Goal: Information Seeking & Learning: Understand process/instructions

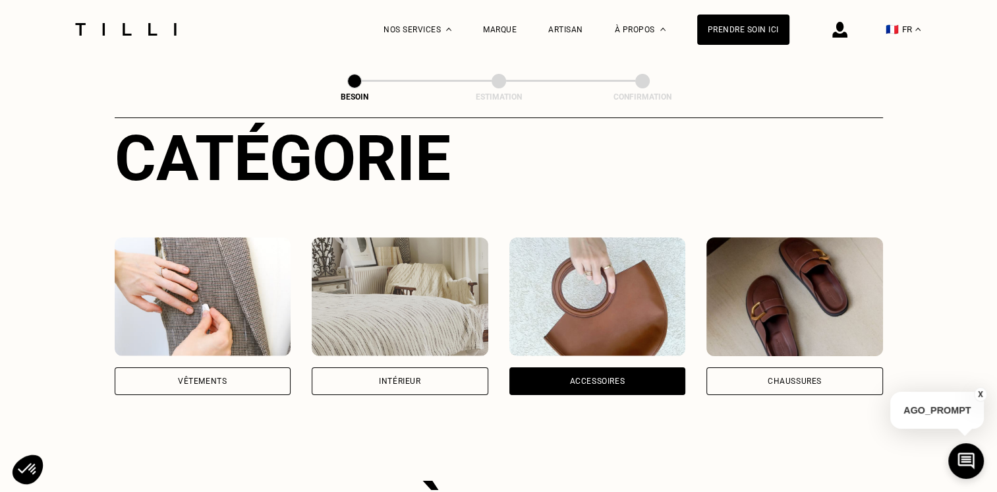
scroll to position [156, 0]
click at [779, 367] on div "Chaussures" at bounding box center [794, 381] width 177 height 28
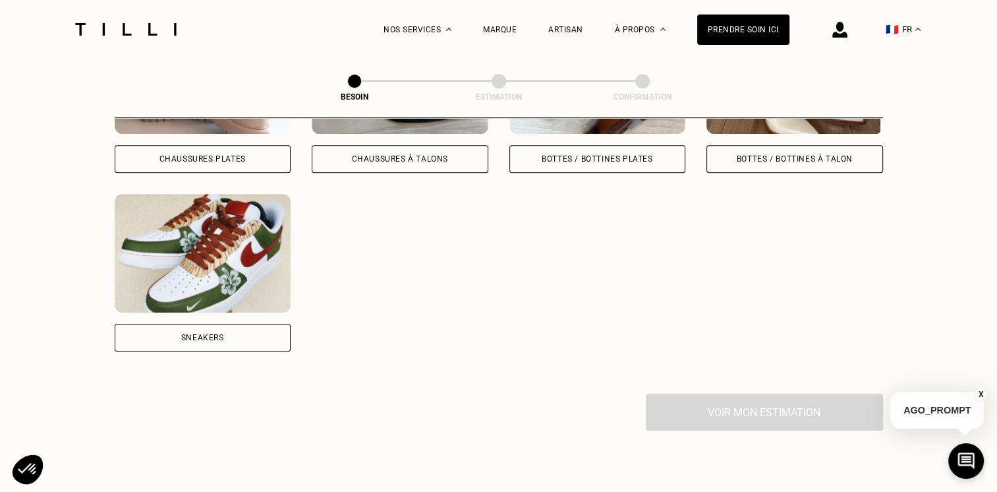
scroll to position [735, 0]
click at [241, 326] on div "Sneakers" at bounding box center [203, 338] width 177 height 28
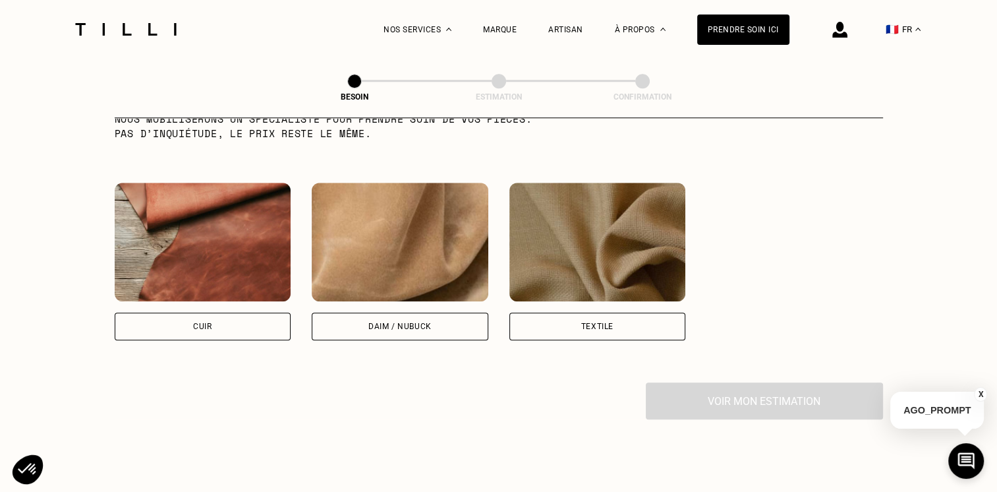
scroll to position [1191, 0]
click at [222, 312] on div "Cuir" at bounding box center [203, 326] width 177 height 28
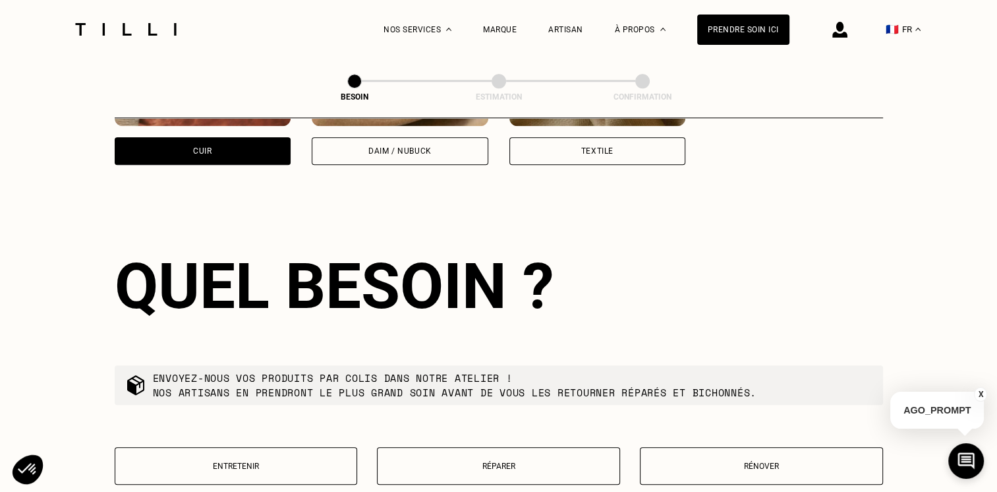
scroll to position [1413, 0]
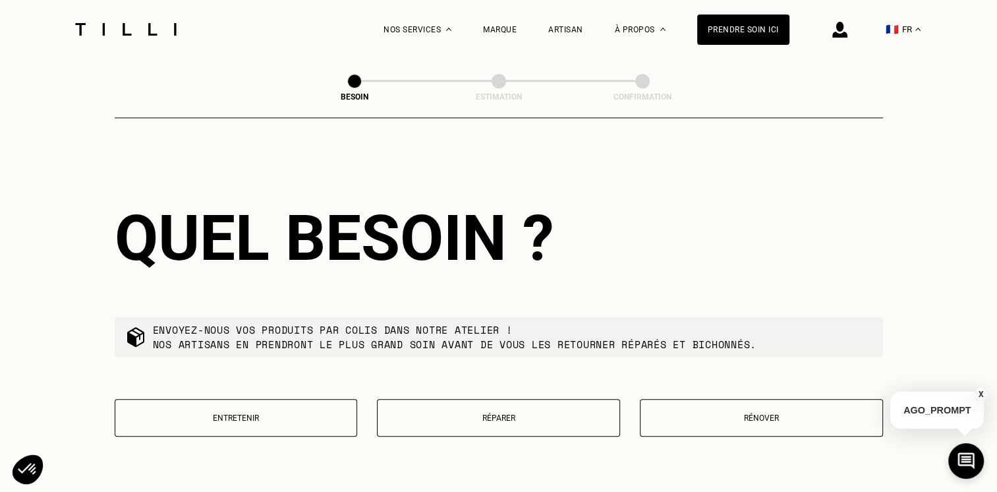
click at [533, 403] on button "Réparer" at bounding box center [498, 418] width 243 height 38
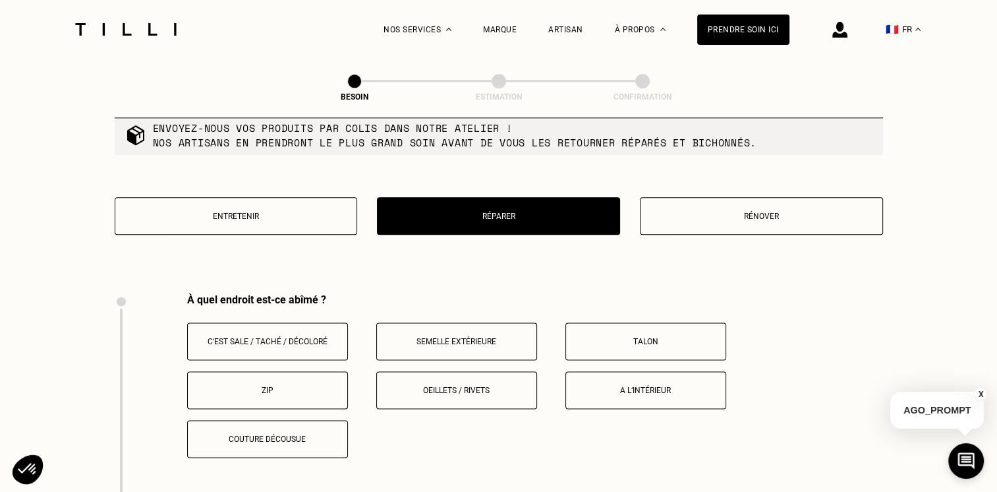
scroll to position [1615, 0]
drag, startPoint x: 306, startPoint y: 213, endPoint x: 316, endPoint y: 219, distance: 12.1
click at [306, 197] on button "Entretenir" at bounding box center [236, 216] width 243 height 38
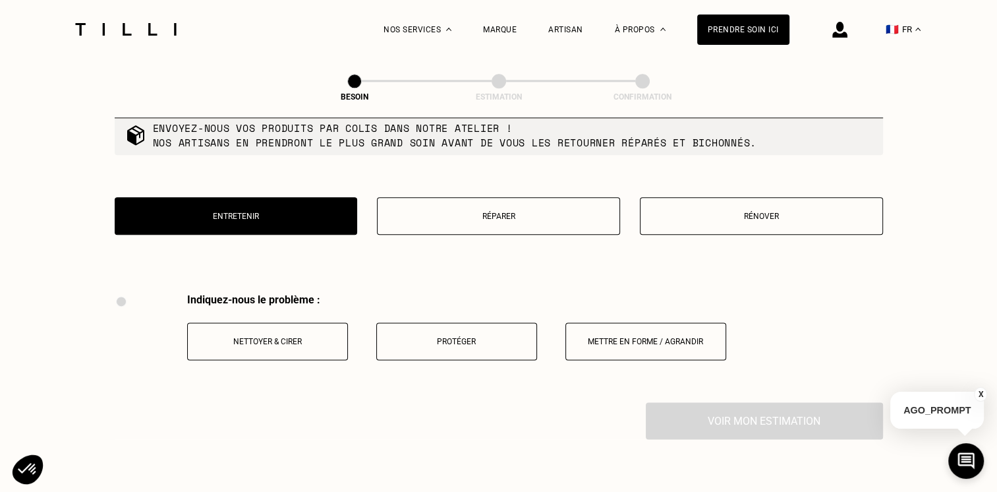
click at [271, 212] on p "Entretenir" at bounding box center [236, 216] width 229 height 9
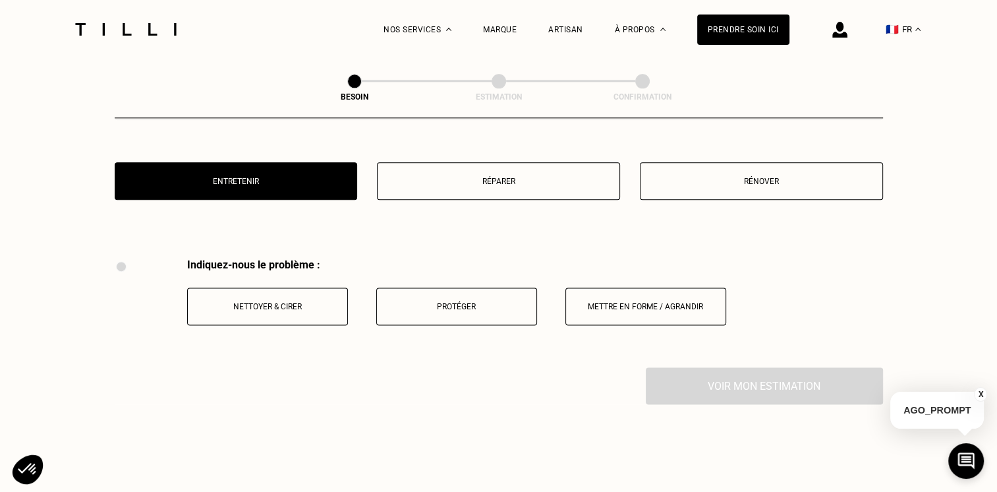
scroll to position [1649, 0]
click at [416, 177] on p "Réparer" at bounding box center [498, 181] width 229 height 9
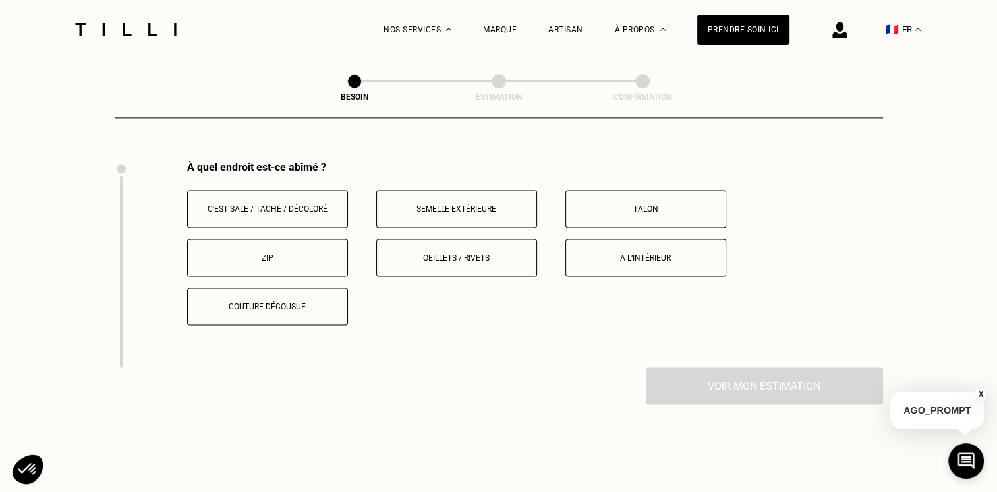
scroll to position [1752, 0]
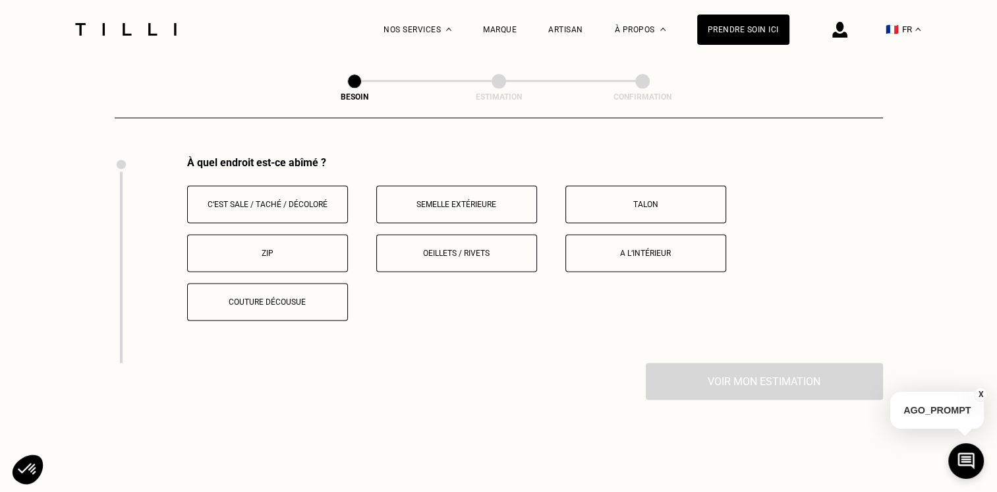
click at [292, 258] on button "Zip" at bounding box center [267, 253] width 161 height 38
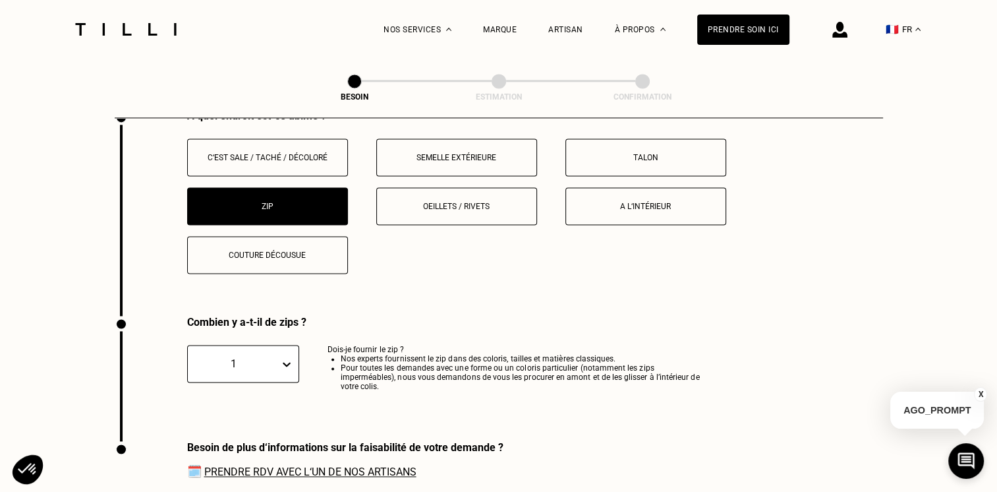
scroll to position [1790, 0]
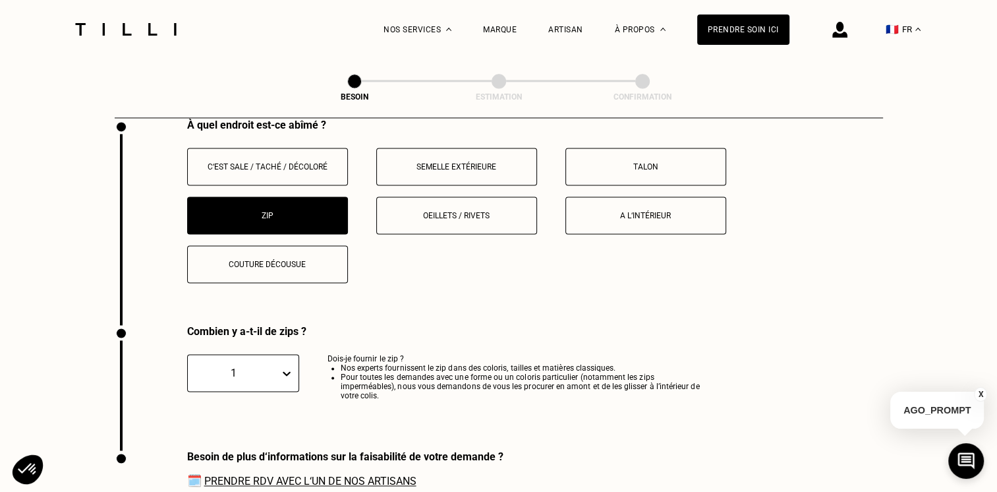
click at [277, 211] on p "Zip" at bounding box center [267, 215] width 146 height 9
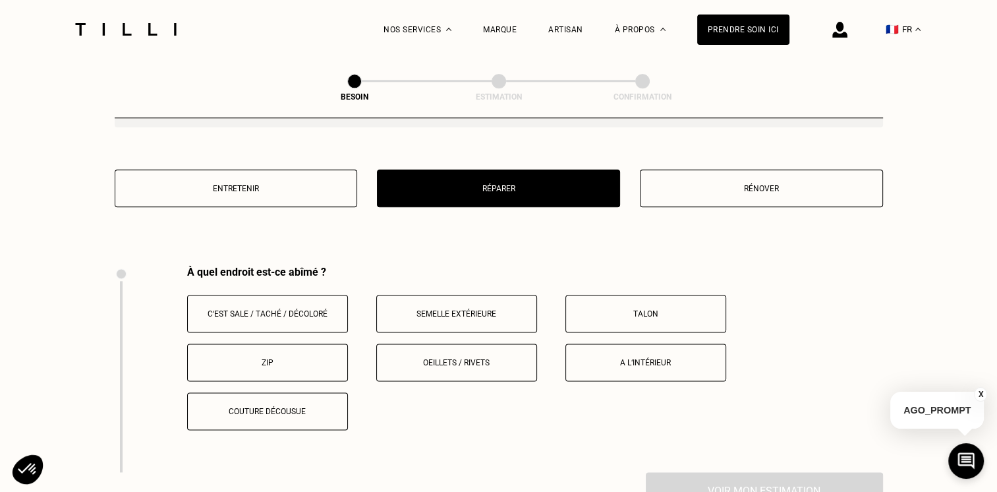
scroll to position [1642, 0]
click at [498, 299] on button "Semelle extérieure" at bounding box center [456, 314] width 161 height 38
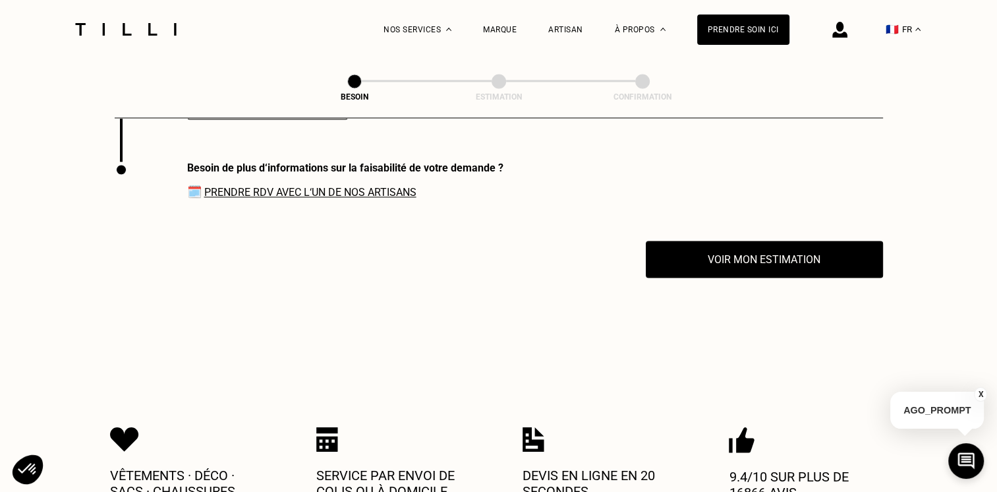
scroll to position [1960, 0]
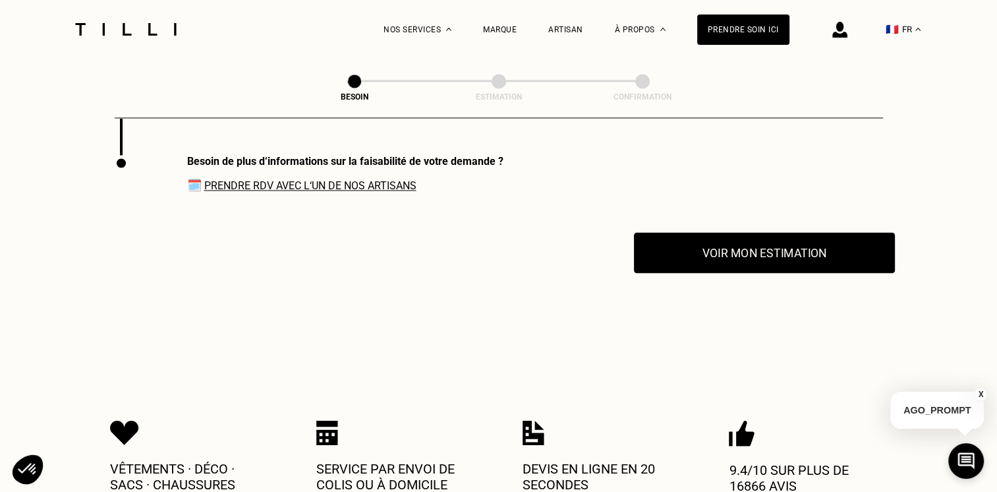
click at [754, 235] on button "Voir mon estimation" at bounding box center [764, 252] width 261 height 41
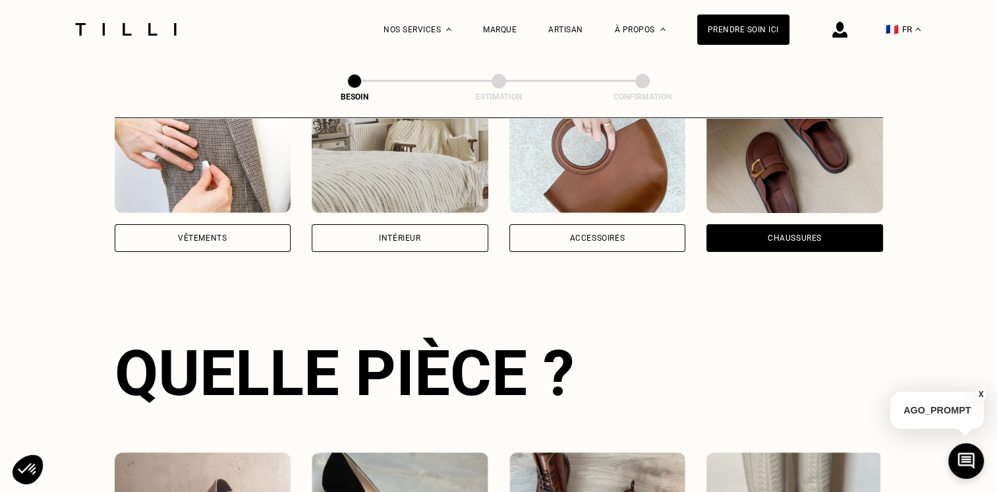
scroll to position [0, 0]
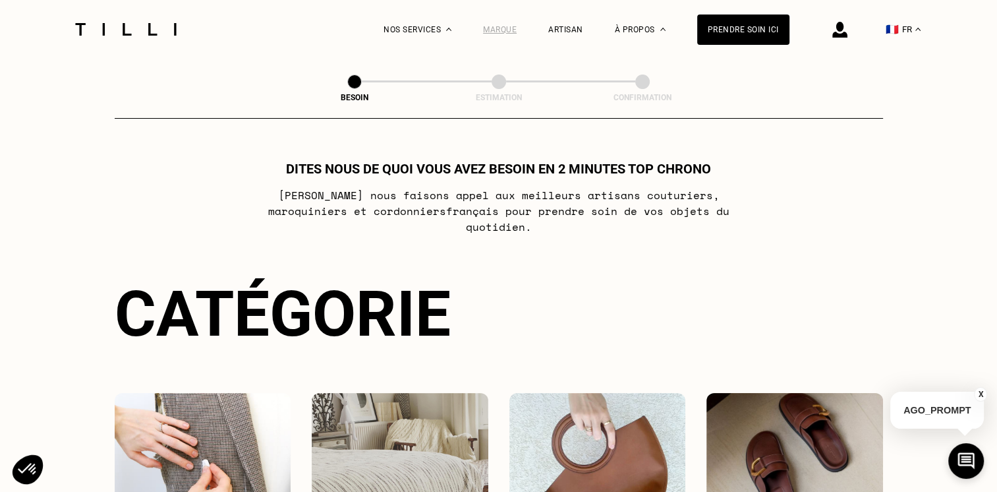
click at [513, 26] on div "Marque" at bounding box center [500, 29] width 34 height 9
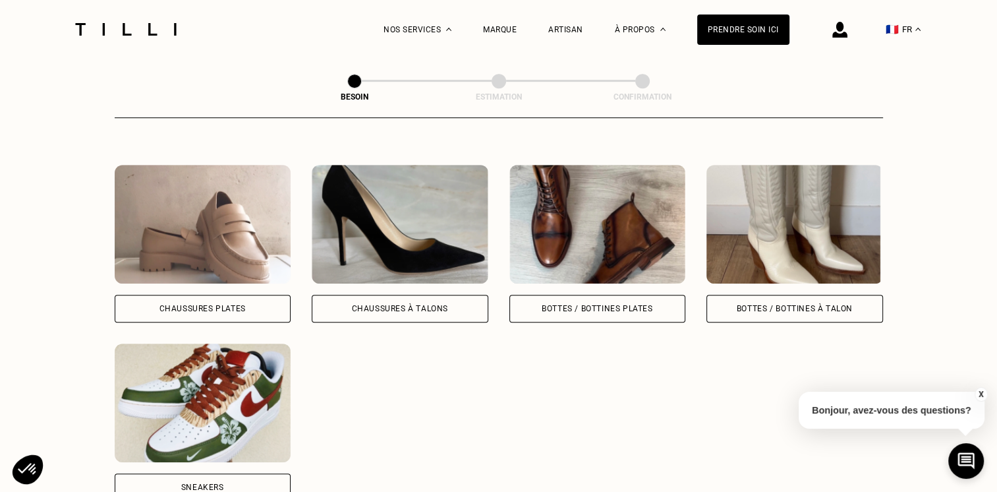
scroll to position [587, 0]
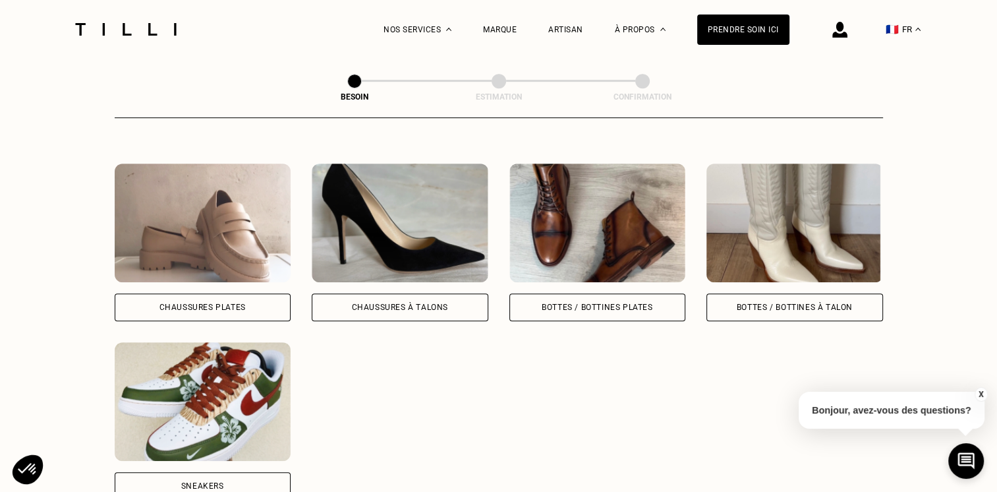
click at [262, 452] on div "Sneakers" at bounding box center [203, 420] width 177 height 157
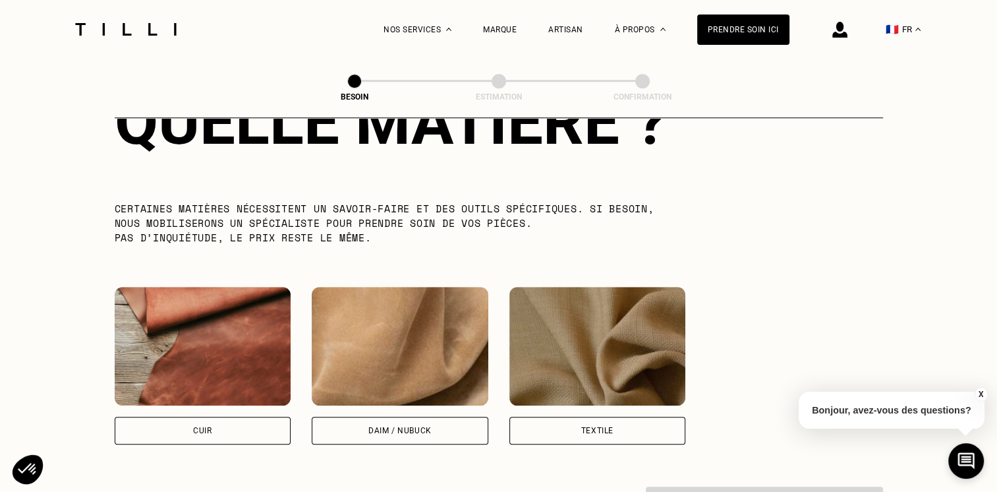
scroll to position [1087, 0]
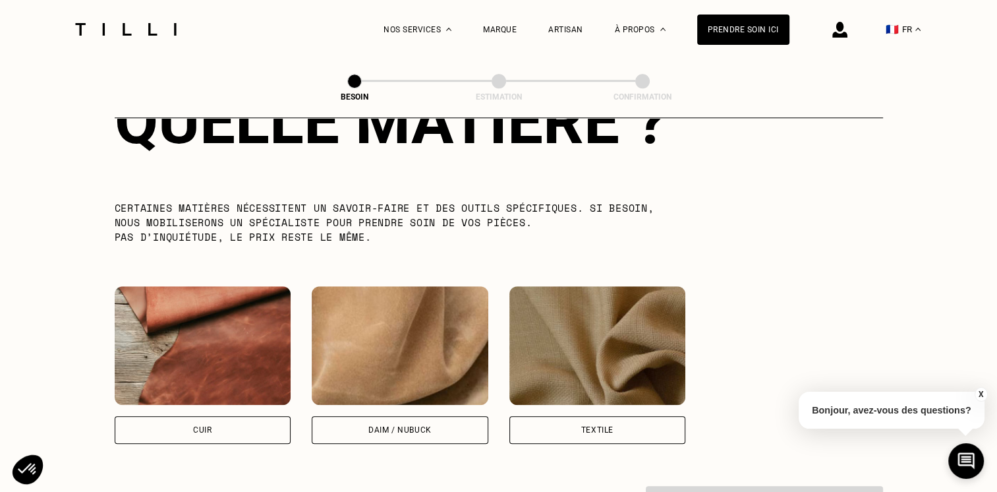
click at [532, 396] on div "Textile" at bounding box center [597, 364] width 177 height 157
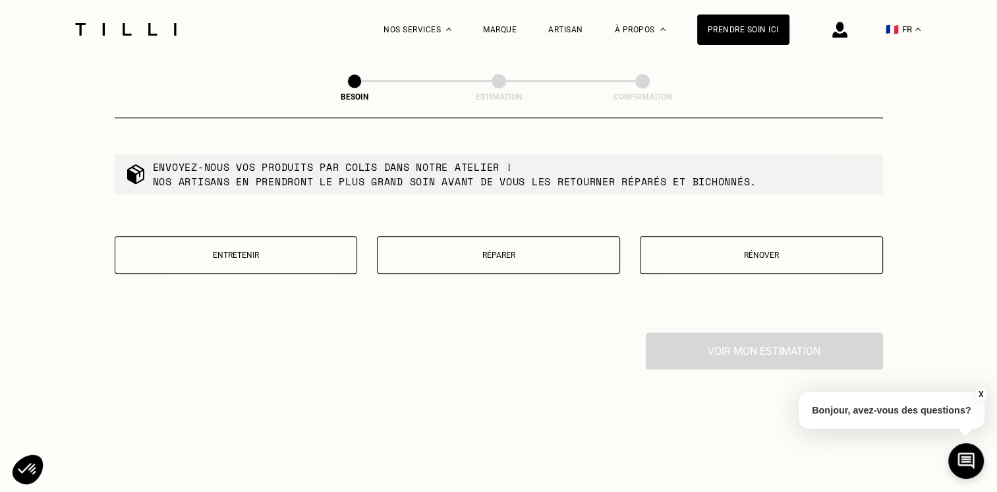
scroll to position [1575, 0]
click at [432, 237] on button "Réparer" at bounding box center [498, 256] width 243 height 38
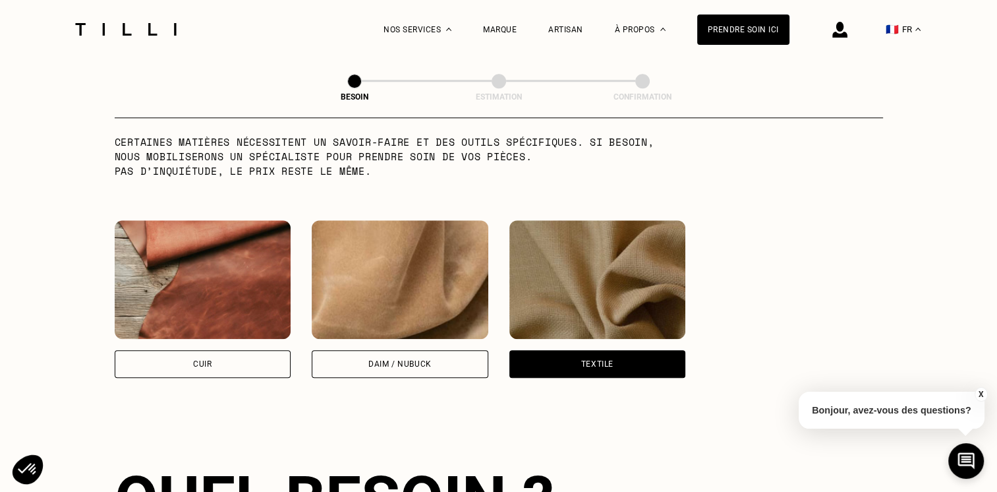
scroll to position [1153, 0]
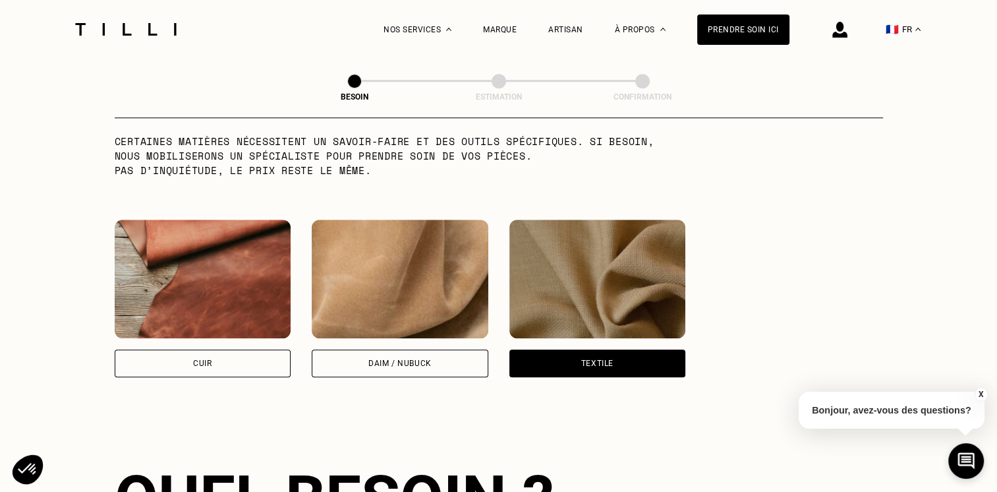
click at [237, 359] on div "Cuir" at bounding box center [203, 363] width 177 height 28
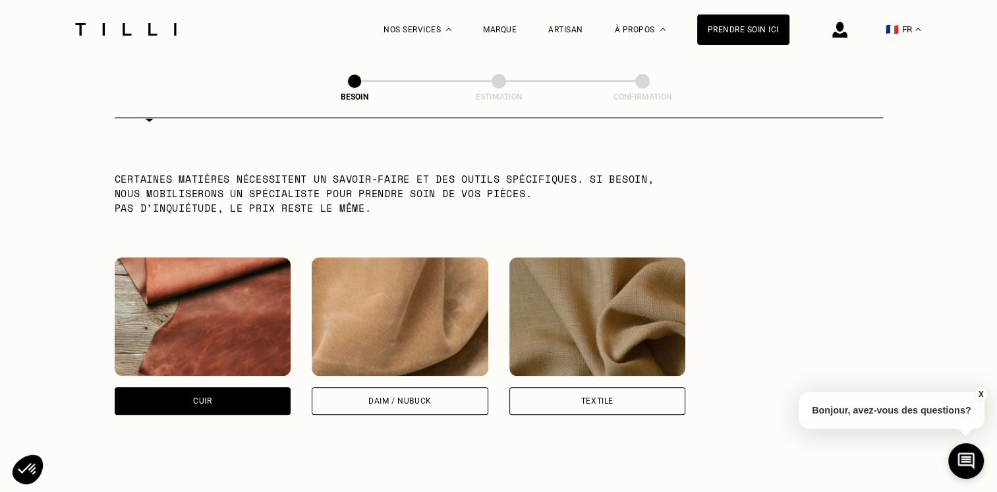
scroll to position [1305, 0]
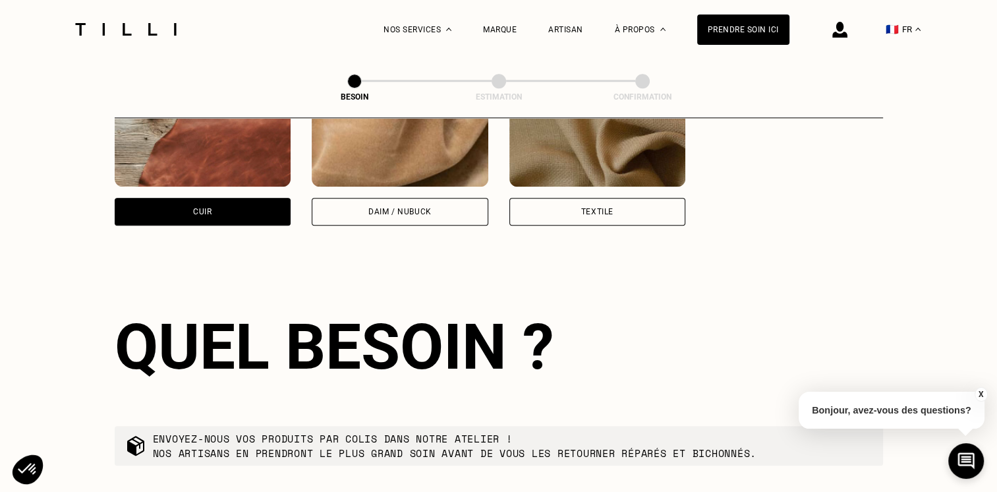
click at [404, 198] on div "Daim / Nubuck" at bounding box center [400, 212] width 177 height 28
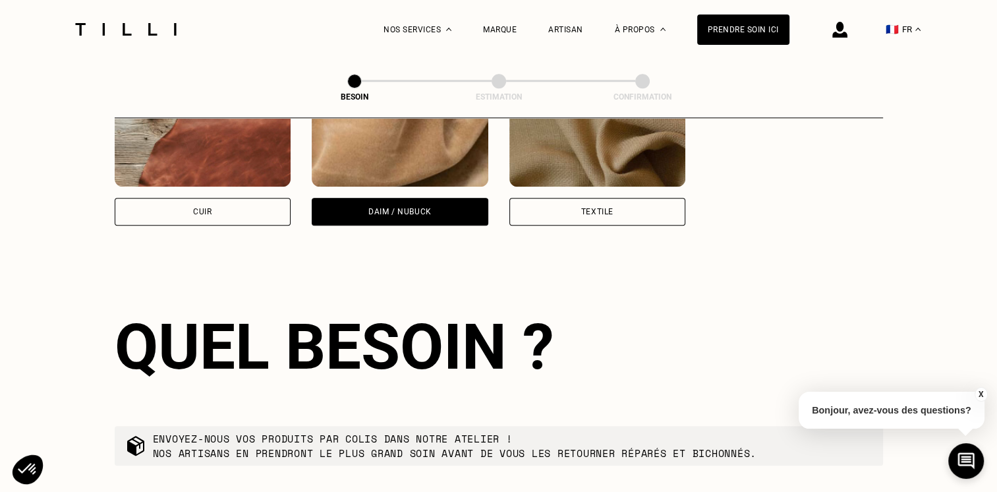
scroll to position [1413, 0]
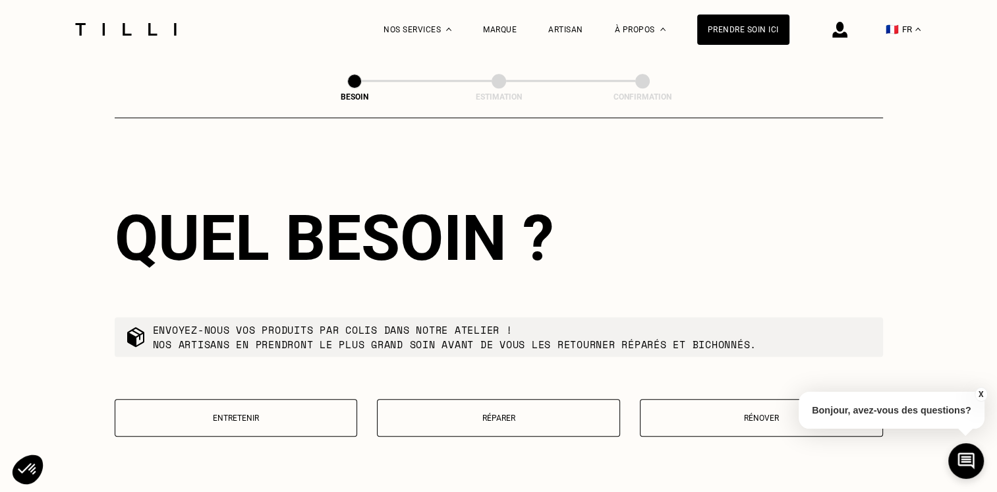
click at [464, 387] on div "Quel besoin ? Envoyez-nous vos produits par colis dans notre atelier ! Nos arti…" at bounding box center [499, 327] width 768 height 336
click at [465, 399] on button "Réparer" at bounding box center [498, 418] width 243 height 38
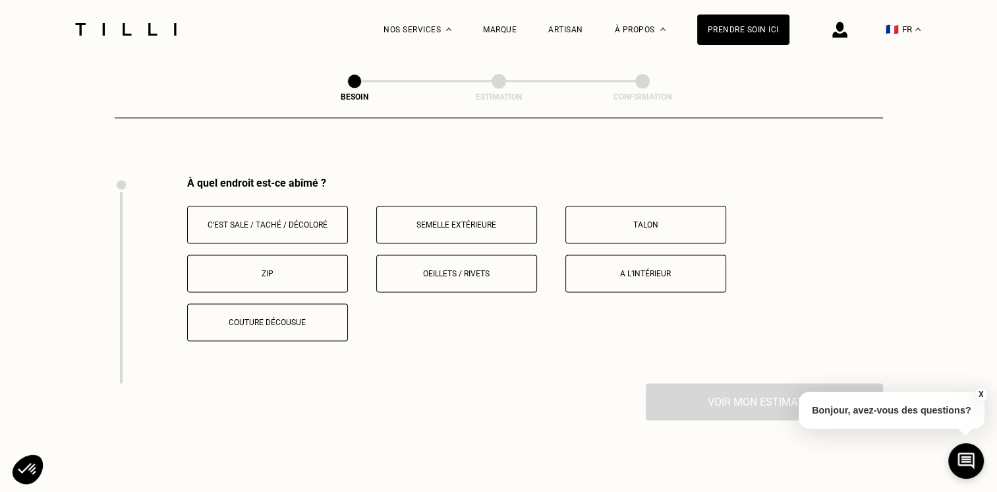
scroll to position [1752, 0]
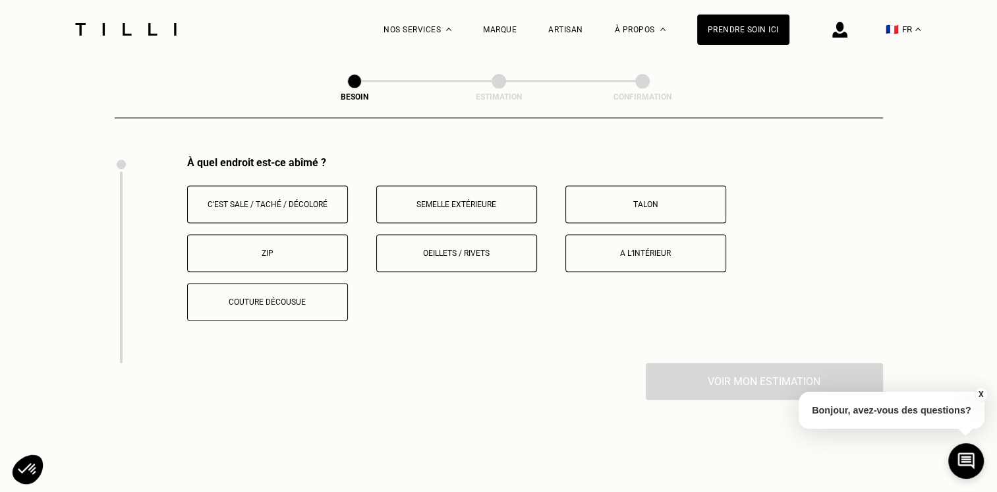
click at [295, 191] on button "C‘est sale / taché / décoloré" at bounding box center [267, 204] width 161 height 38
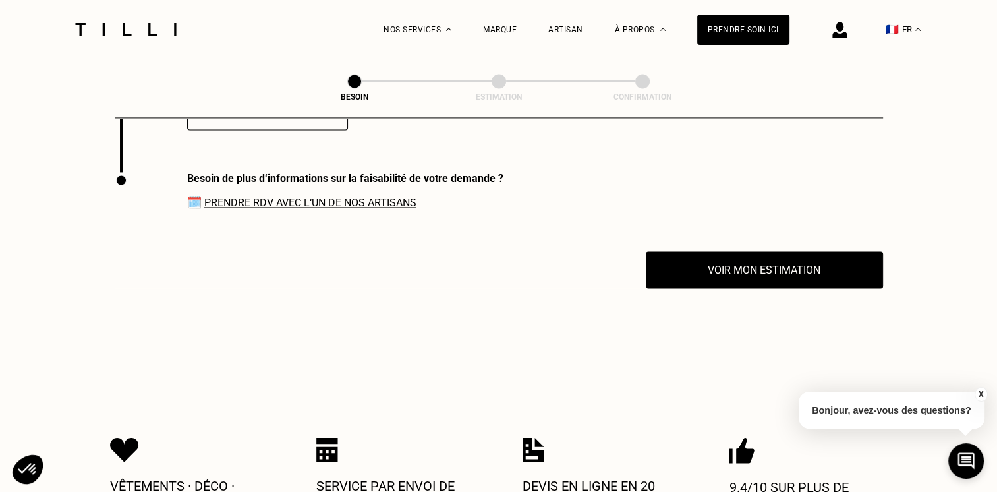
scroll to position [1958, 0]
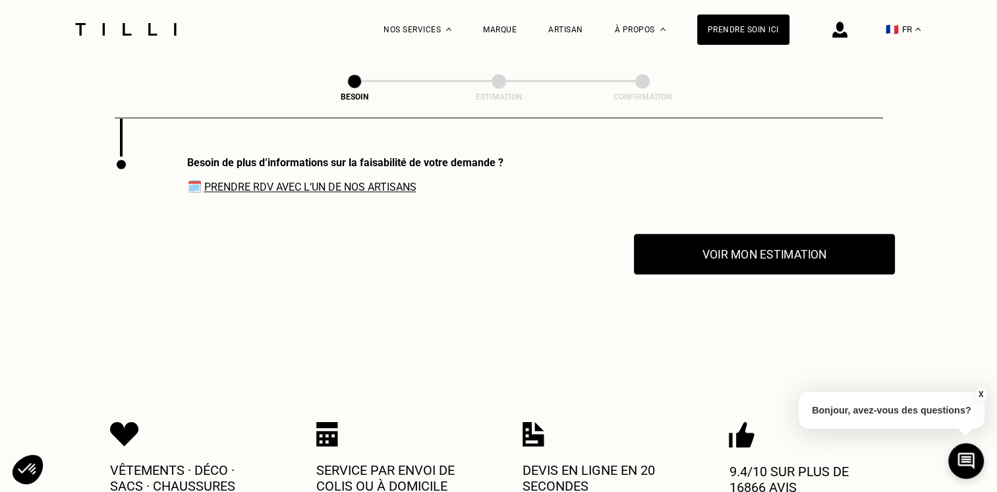
click at [722, 246] on button "Voir mon estimation" at bounding box center [764, 253] width 261 height 41
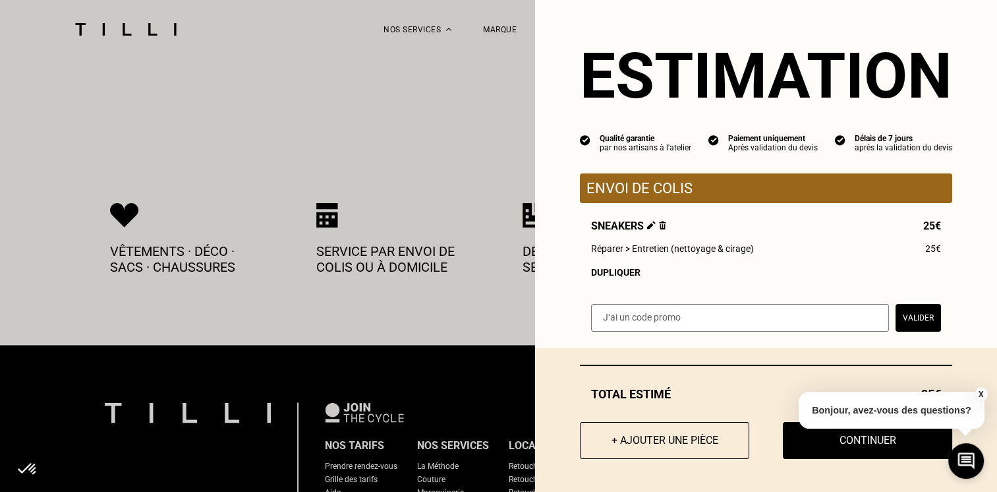
scroll to position [2180, 0]
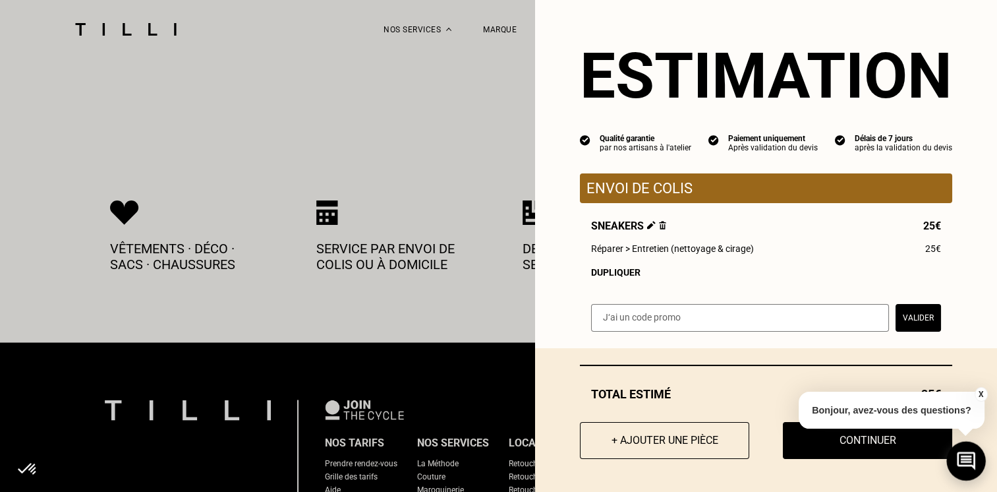
click at [974, 470] on icon at bounding box center [966, 460] width 22 height 35
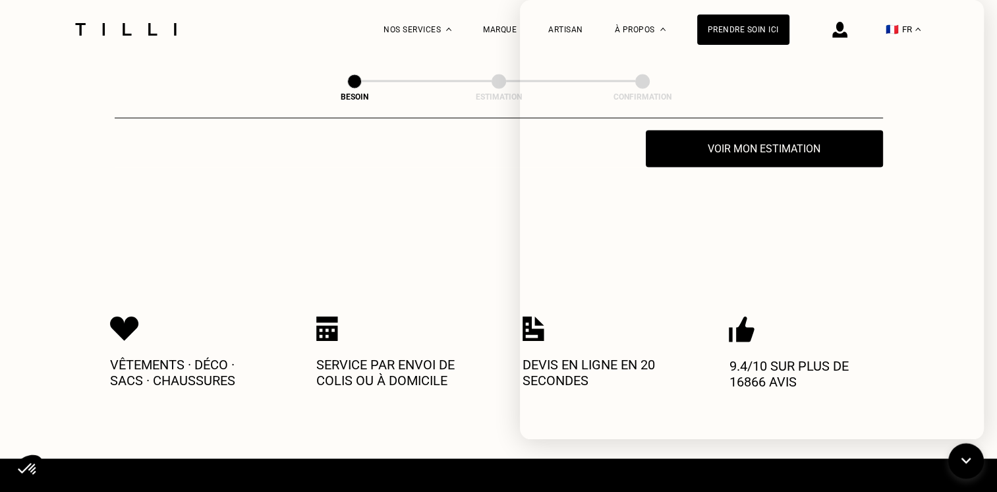
scroll to position [2039, 0]
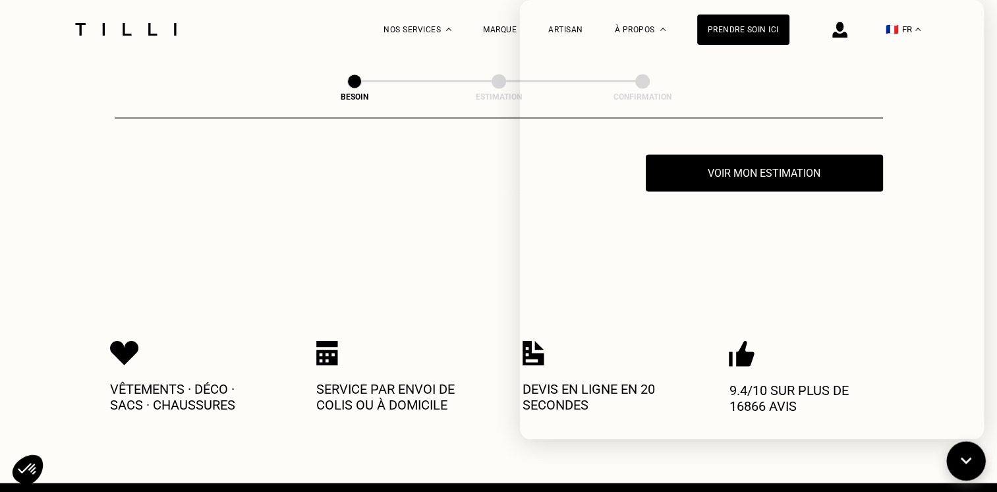
click at [975, 460] on button at bounding box center [965, 460] width 39 height 39
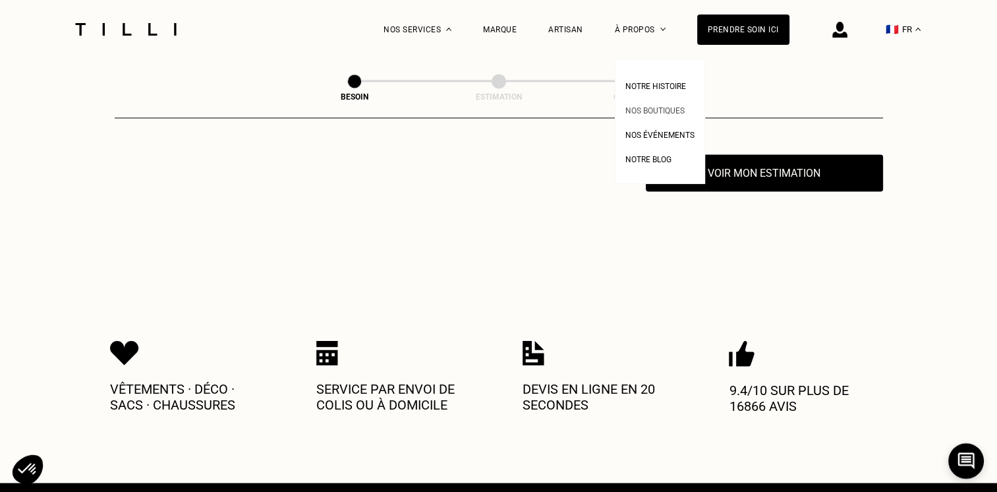
click at [674, 112] on span "Nos boutiques" at bounding box center [654, 110] width 59 height 9
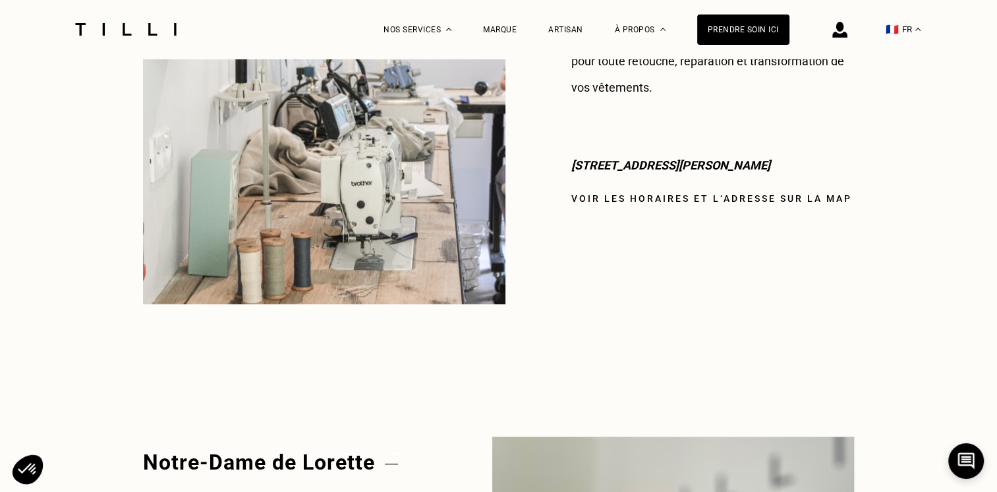
scroll to position [1230, 0]
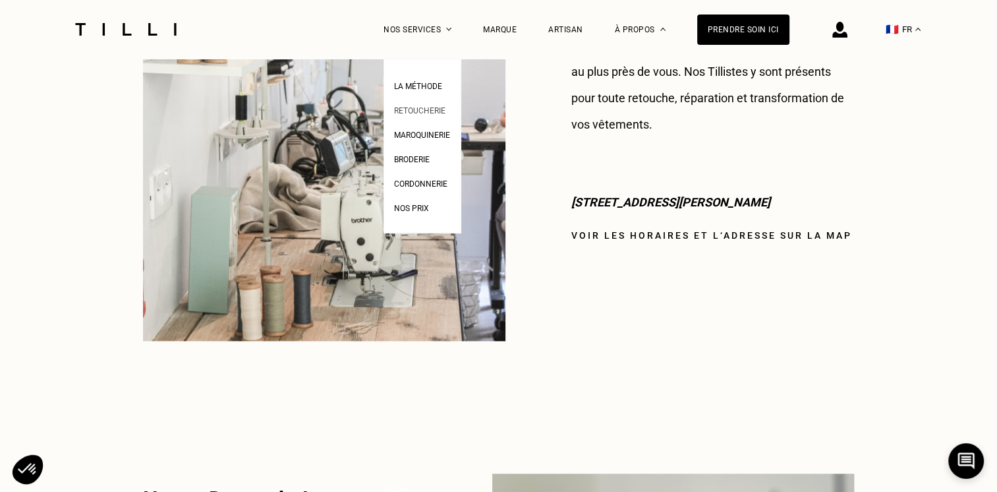
click at [422, 115] on link "Retoucherie" at bounding box center [419, 109] width 51 height 14
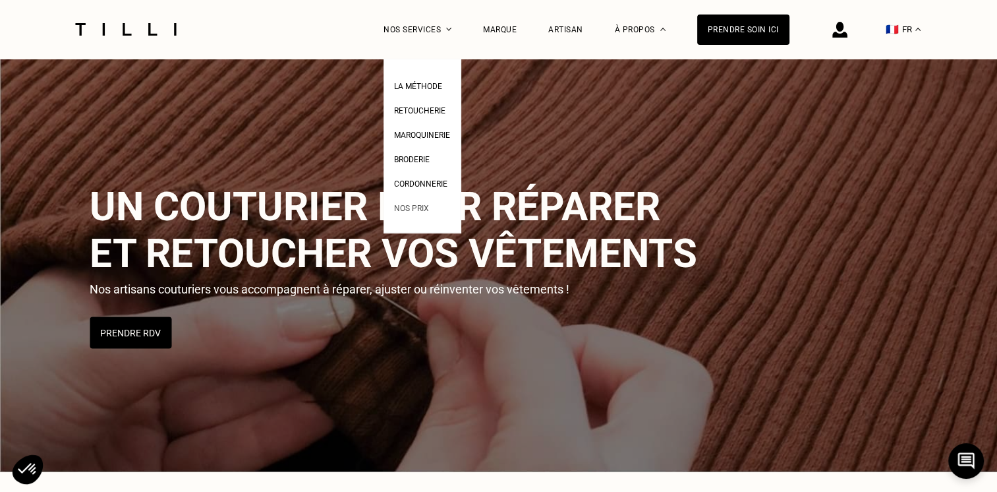
click at [423, 213] on link "Nos prix" at bounding box center [411, 207] width 35 height 14
select select "FR"
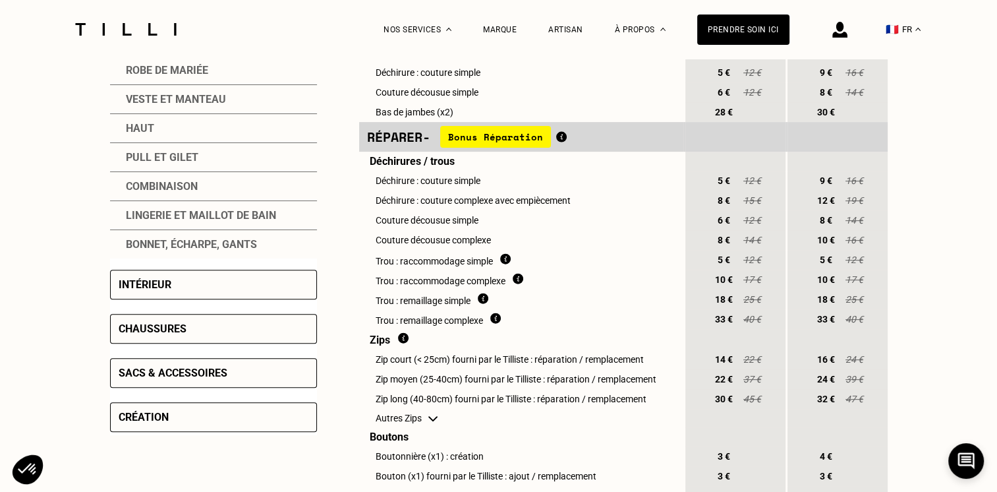
scroll to position [414, 0]
click at [236, 245] on div "Bonnet, écharpe, gants" at bounding box center [213, 244] width 207 height 28
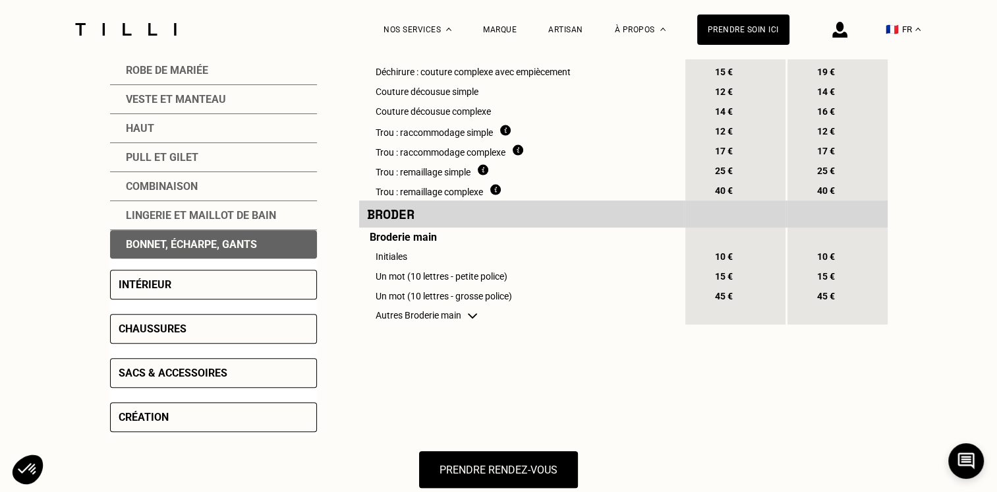
click at [186, 227] on div "Lingerie et maillot de bain" at bounding box center [213, 215] width 207 height 29
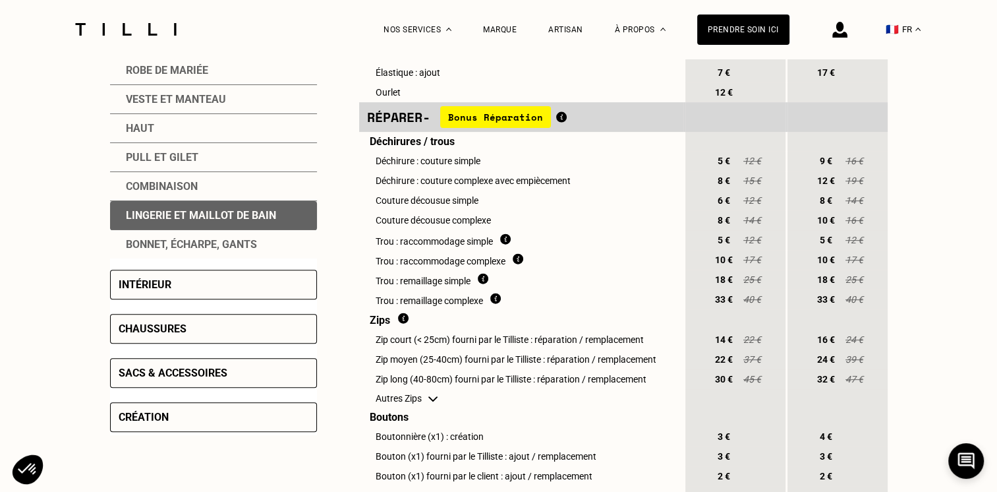
click at [194, 170] on div "Pull et gilet" at bounding box center [213, 157] width 207 height 29
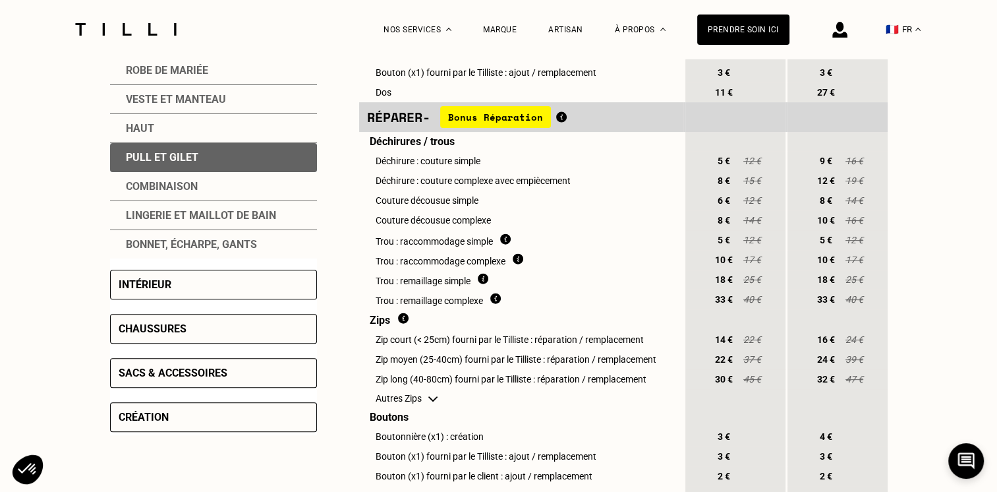
click at [204, 141] on div "Haut" at bounding box center [213, 128] width 207 height 29
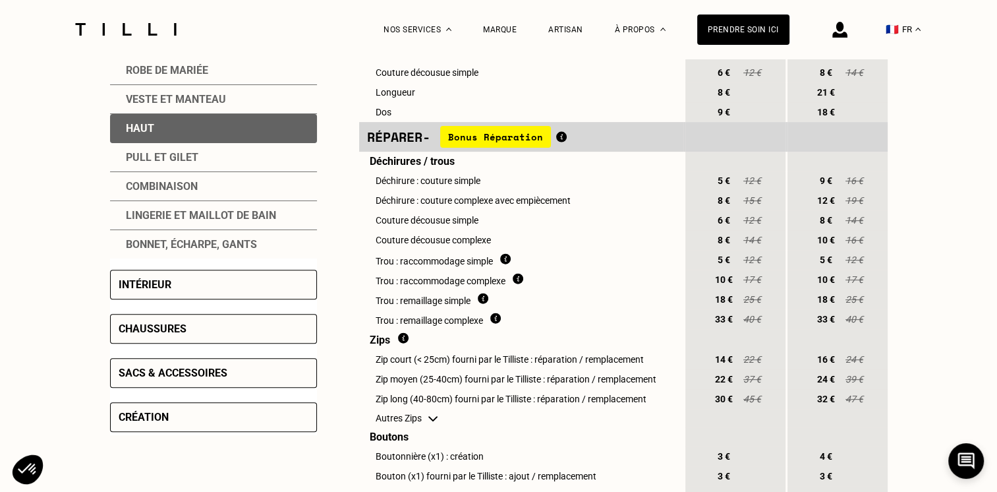
click at [198, 123] on div "Haut" at bounding box center [213, 128] width 207 height 29
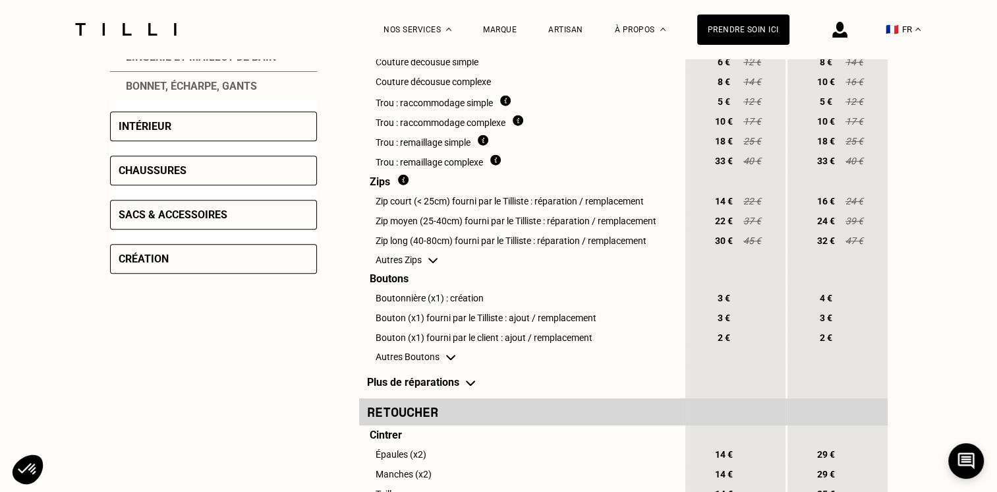
scroll to position [314, 0]
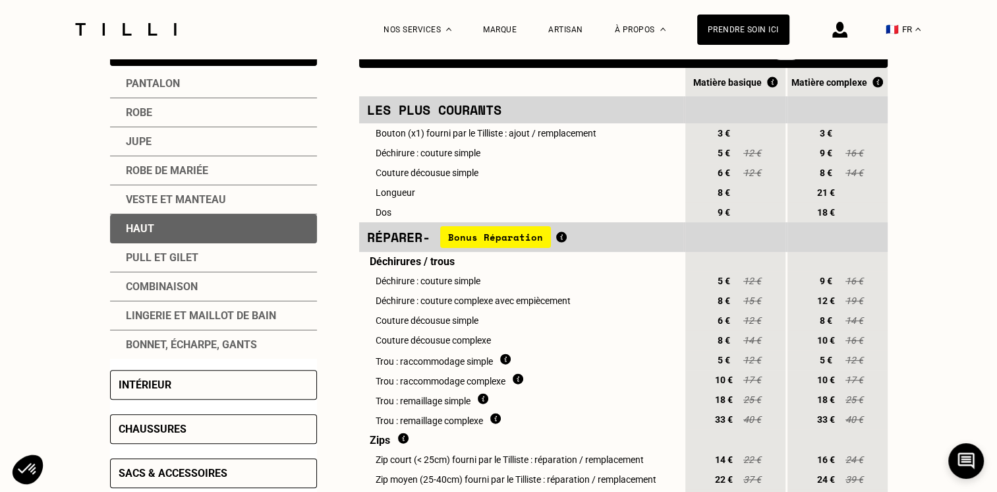
click at [202, 161] on div "Robe de mariée" at bounding box center [213, 170] width 207 height 29
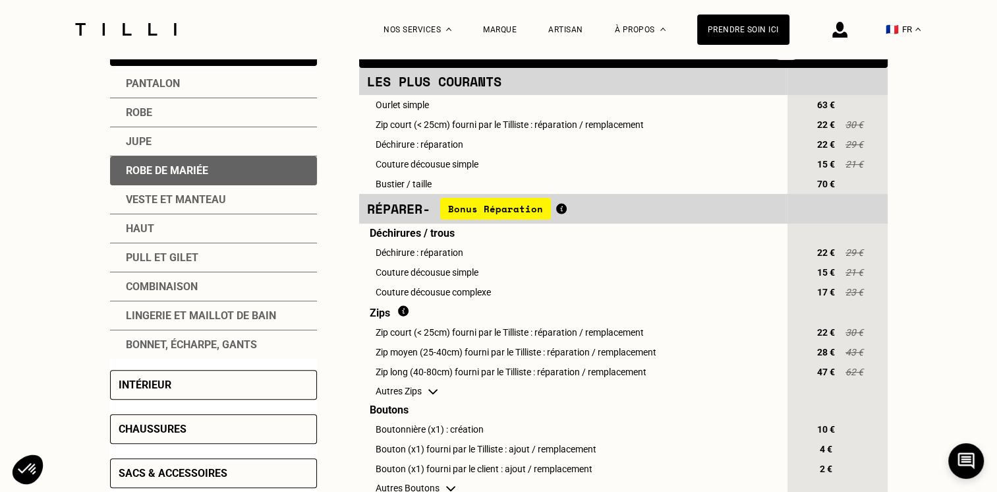
click at [208, 107] on div "Robe" at bounding box center [213, 112] width 207 height 29
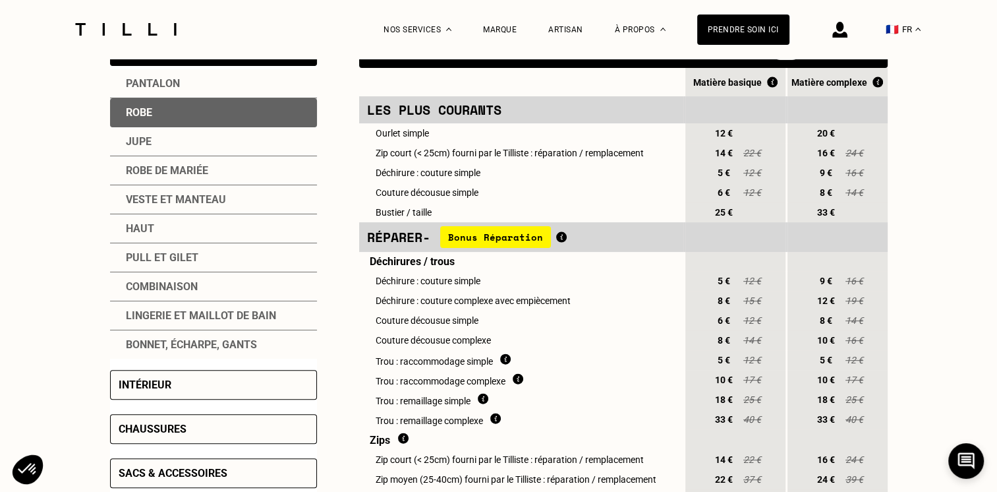
scroll to position [0, 0]
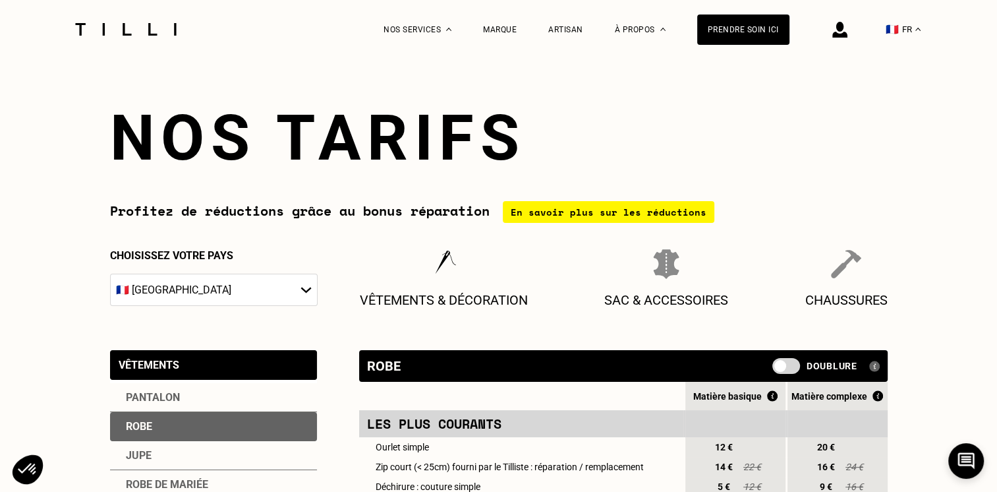
click at [173, 290] on select "🇩🇪 [GEOGRAPHIC_DATA] 🇦🇹 [GEOGRAPHIC_DATA] 🇧🇪 [GEOGRAPHIC_DATA] 🇧🇬 Bulgarie 🇨🇾 C…" at bounding box center [214, 289] width 208 height 32
click at [472, 266] on div "Vêtements & décoration" at bounding box center [443, 278] width 185 height 65
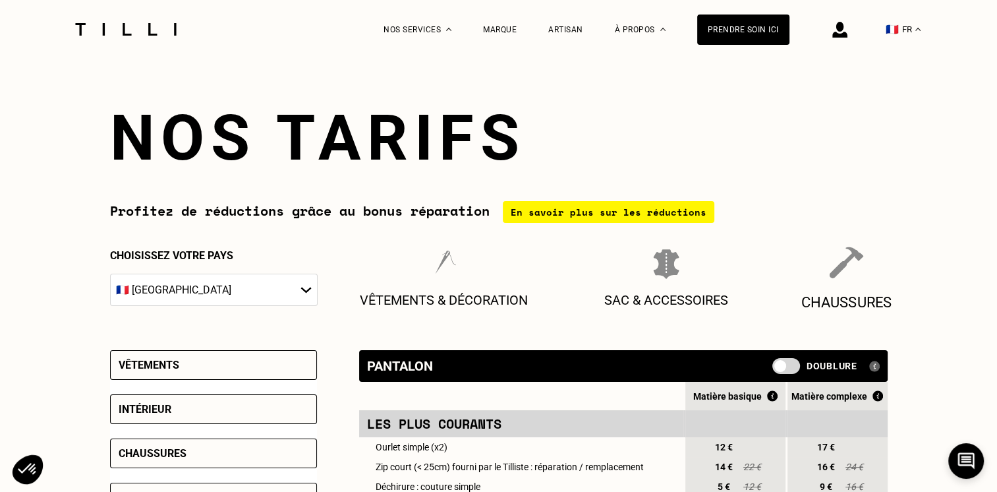
click at [838, 297] on p "Chaussures" at bounding box center [846, 301] width 91 height 17
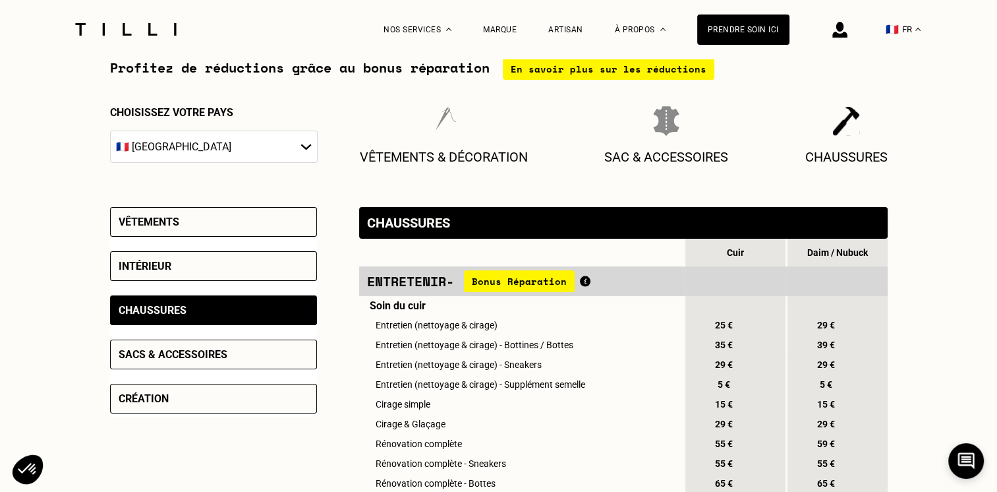
scroll to position [145, 0]
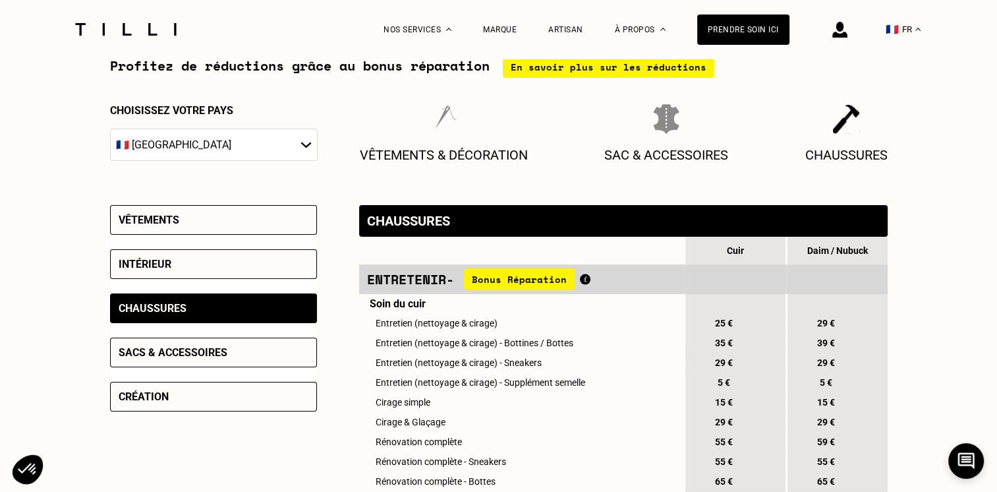
click at [581, 279] on div "Entretenir - Bonus Réparation" at bounding box center [521, 279] width 308 height 22
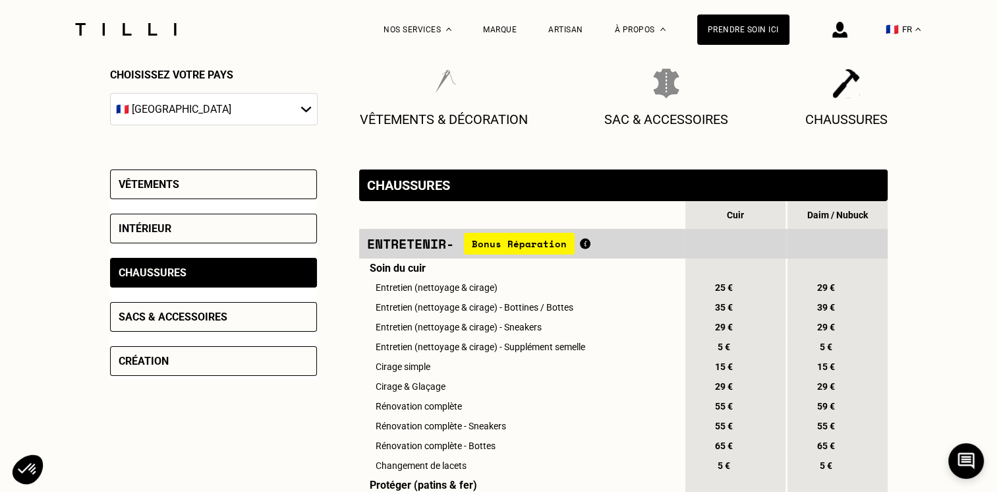
scroll to position [182, 0]
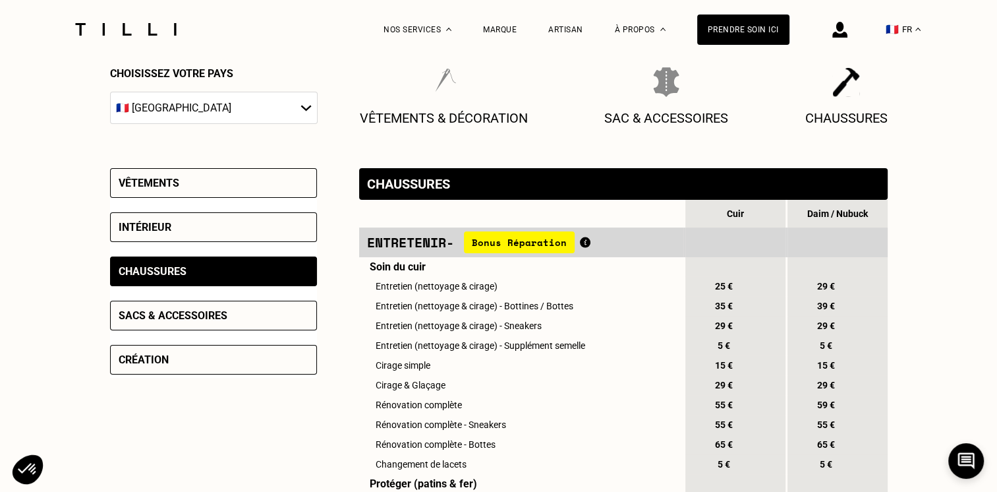
click at [581, 279] on td "Entretien (nettoyage & cirage)" at bounding box center [521, 286] width 324 height 20
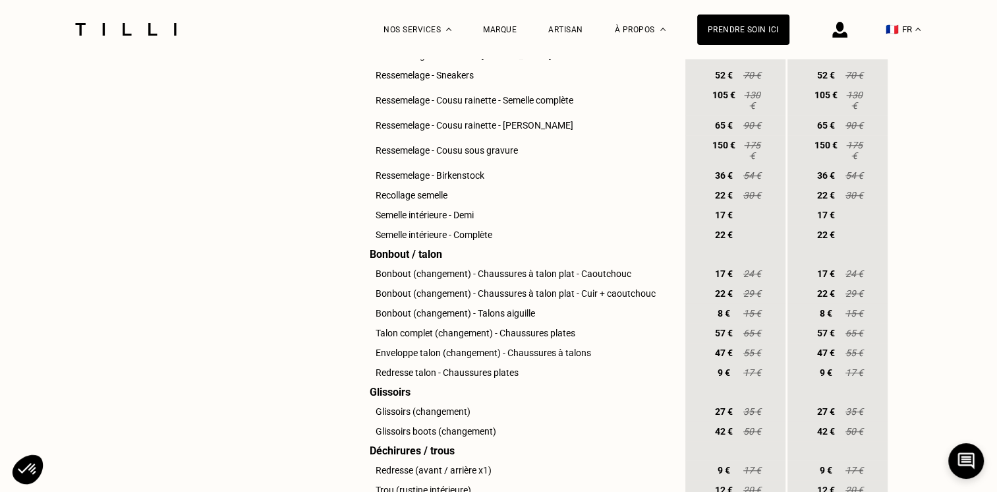
scroll to position [886, 0]
